Goal: Information Seeking & Learning: Learn about a topic

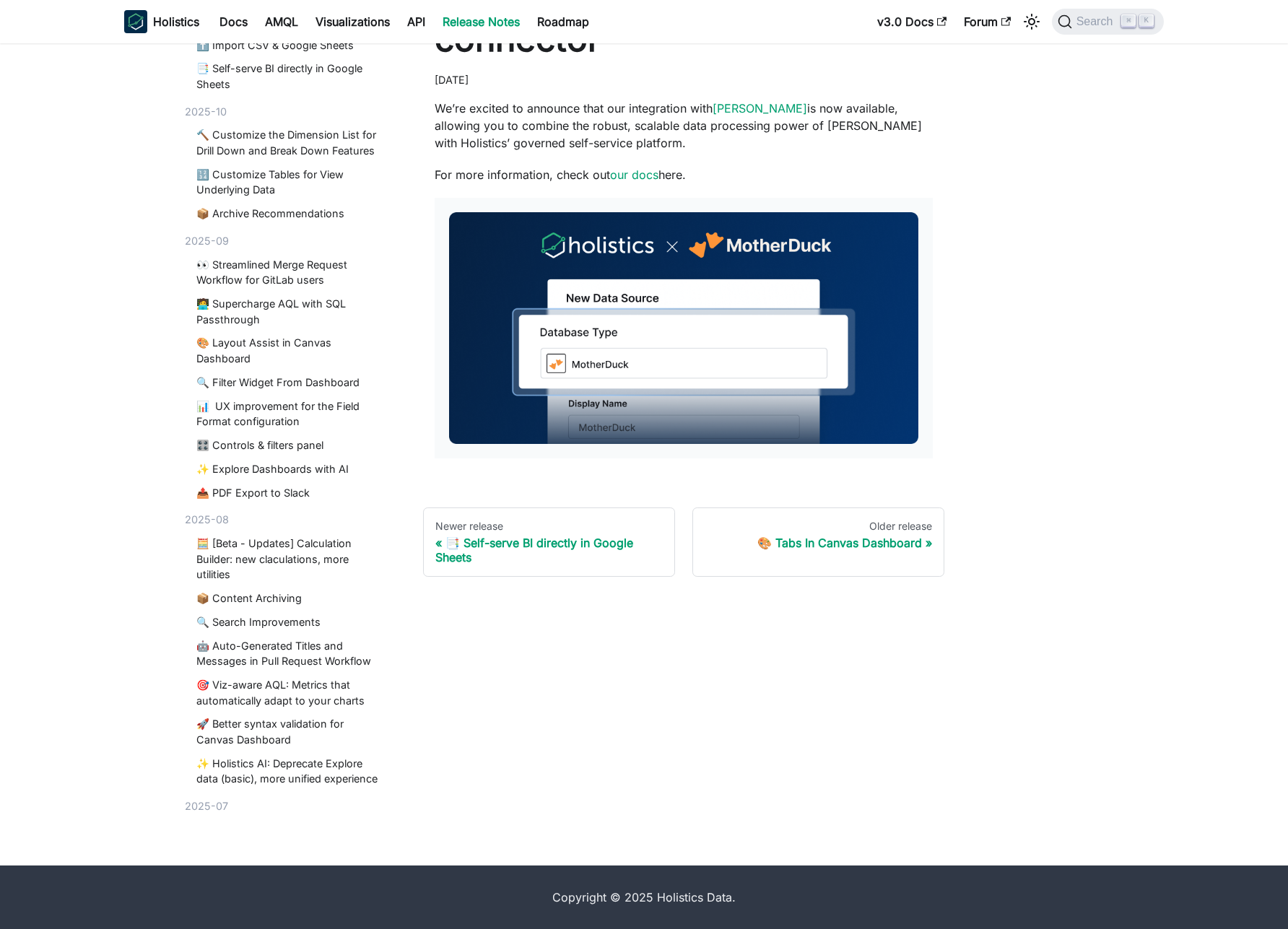
scroll to position [84, 0]
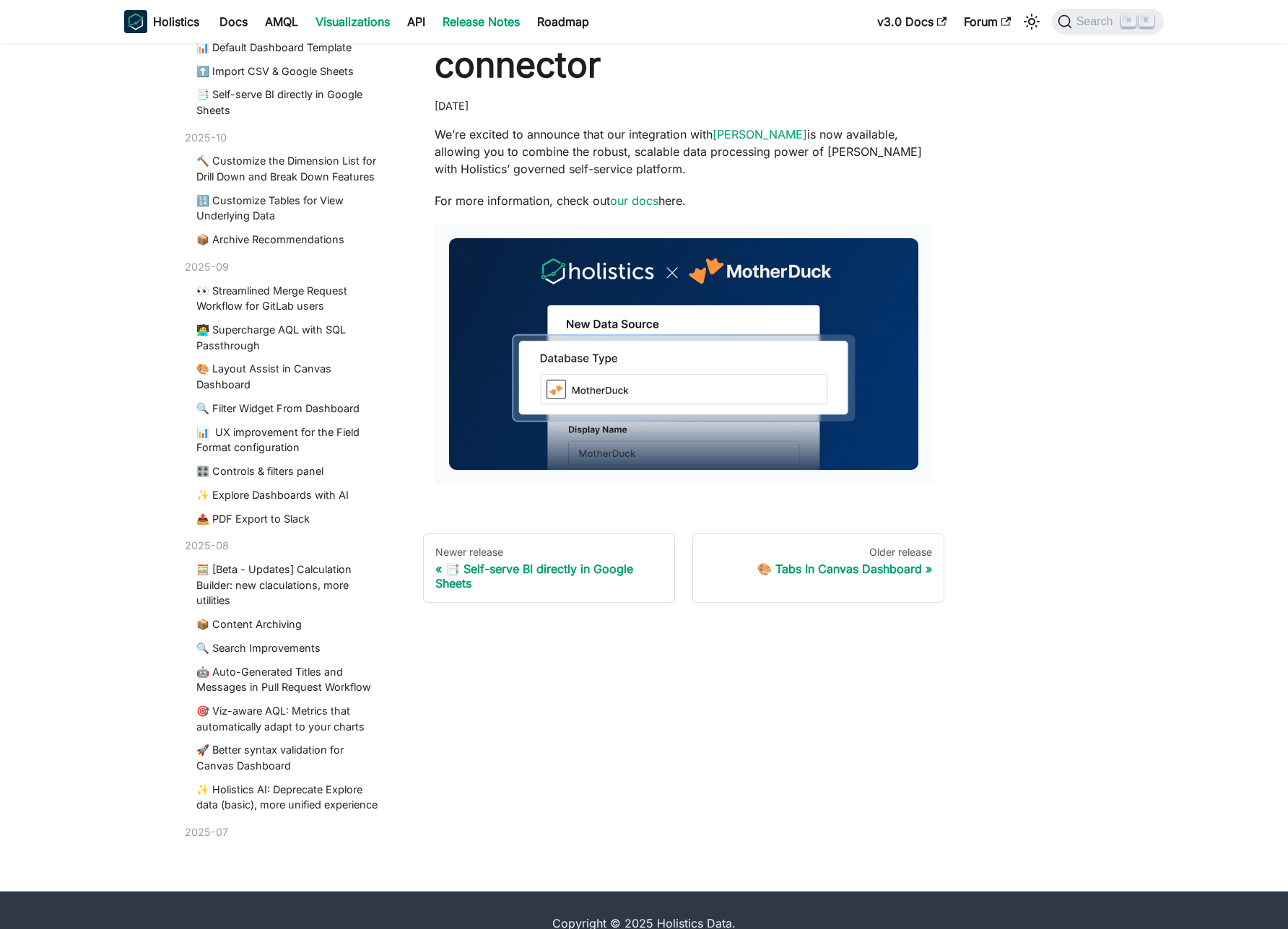
click at [320, 18] on link "Visualizations" at bounding box center [353, 22] width 92 height 23
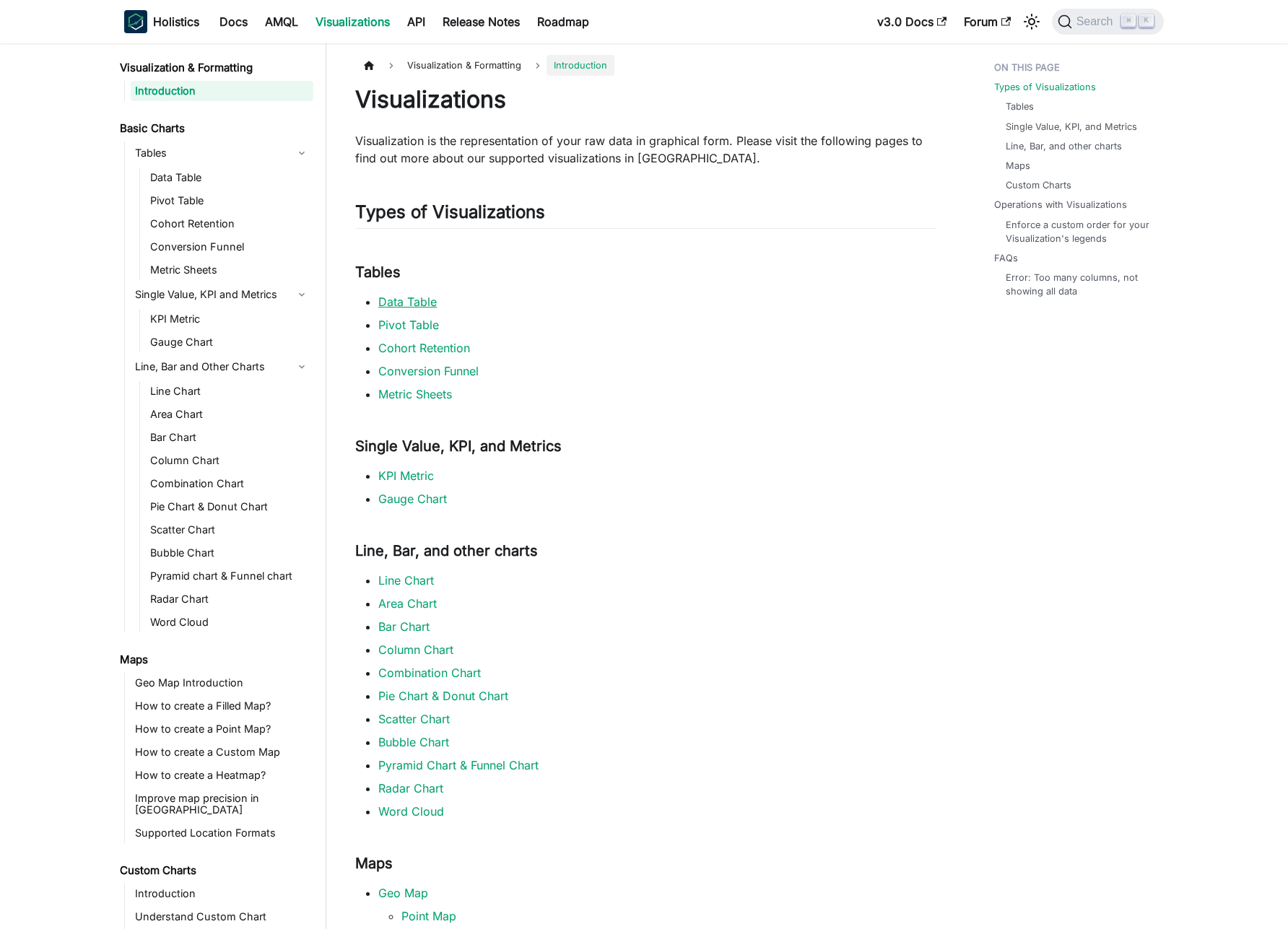
click at [411, 303] on link "Data Table" at bounding box center [408, 302] width 58 height 15
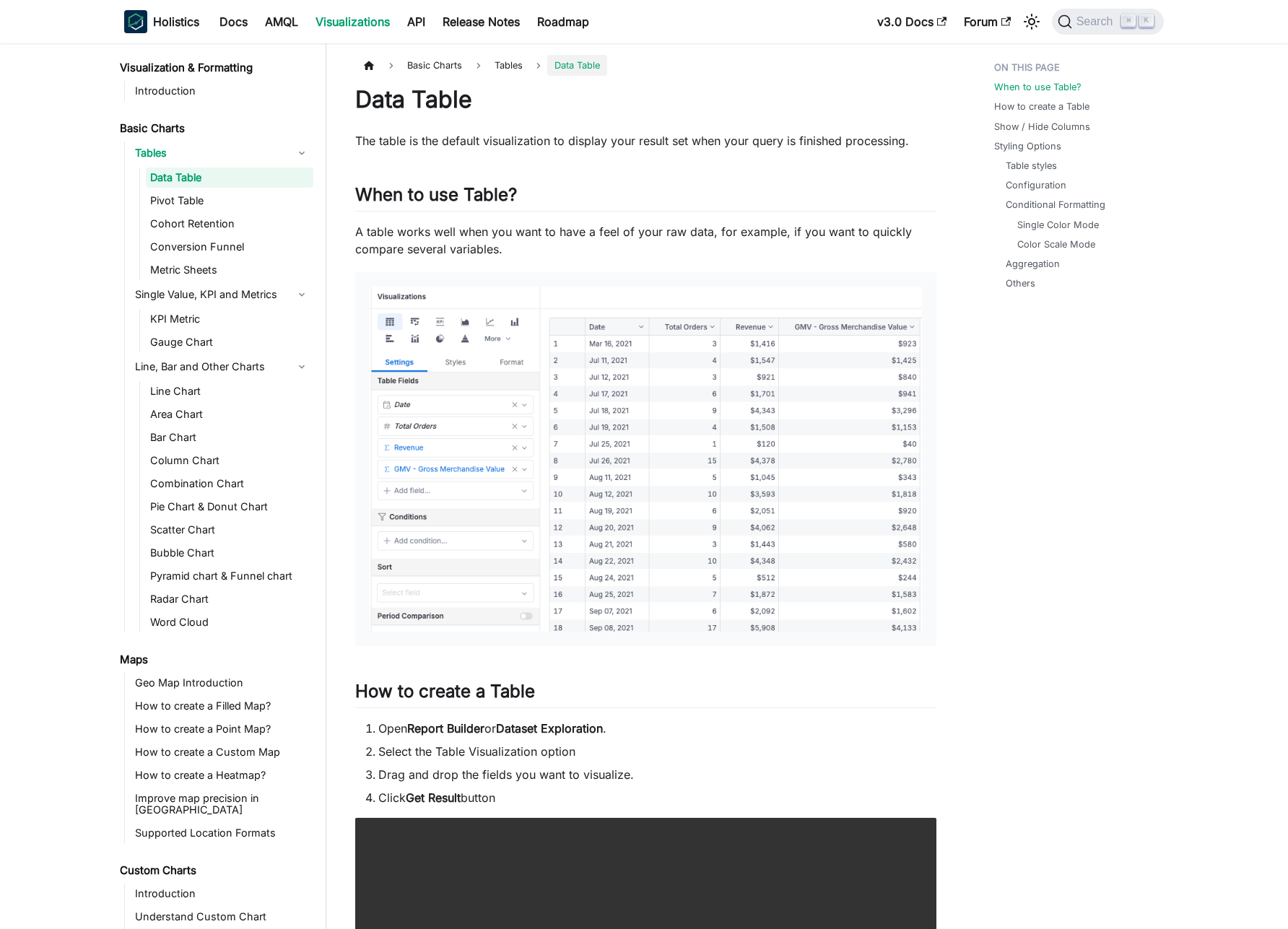
click at [167, 6] on div "Holistics Docs AMQL Visualizations API Release Notes Roadmap" at bounding box center [496, 21] width 744 height 31
click at [148, 20] on link "Holistics" at bounding box center [161, 22] width 75 height 23
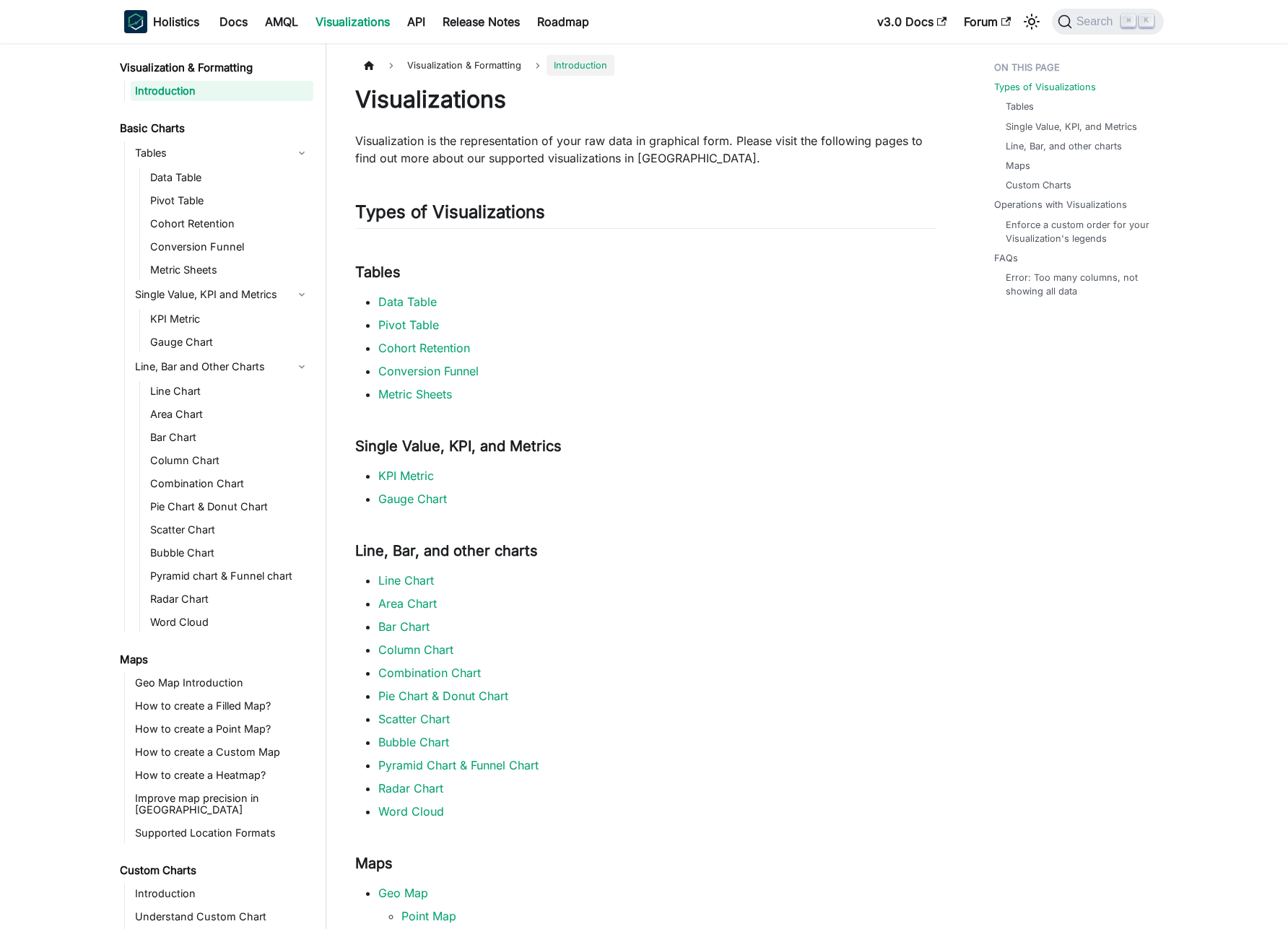
scroll to position [84, 0]
